Goal: Information Seeking & Learning: Check status

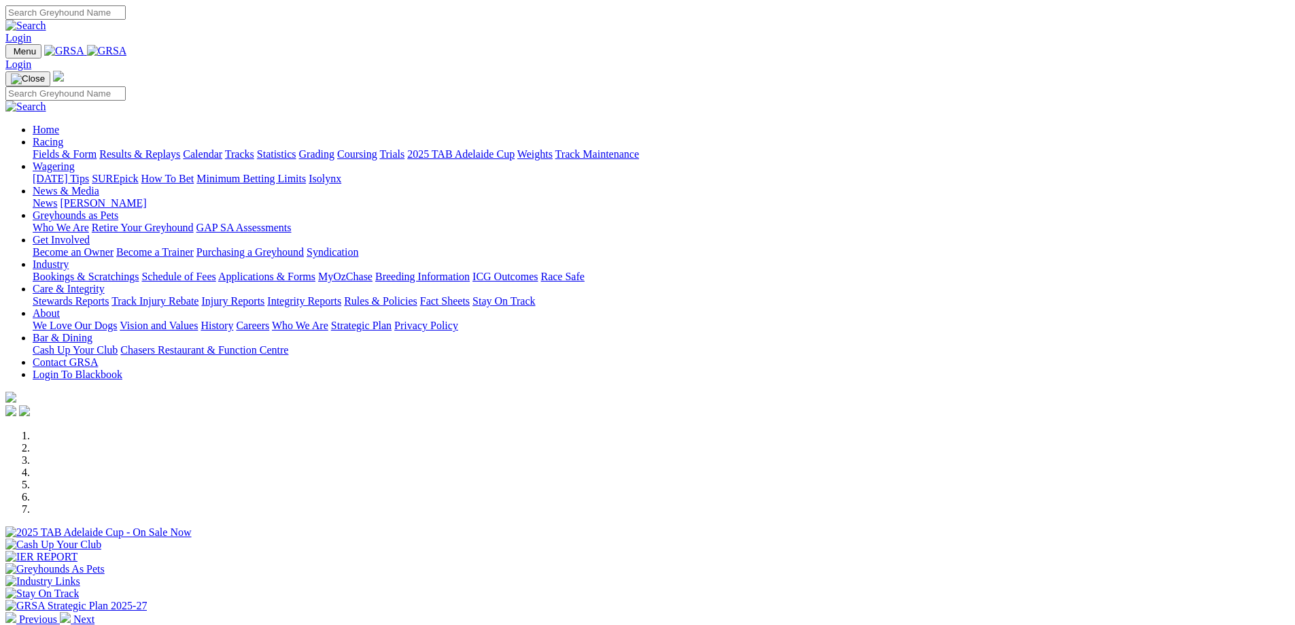
click at [63, 136] on link "Racing" at bounding box center [48, 142] width 31 height 12
click at [180, 148] on link "Results & Replays" at bounding box center [139, 154] width 81 height 12
